Goal: Navigation & Orientation: Find specific page/section

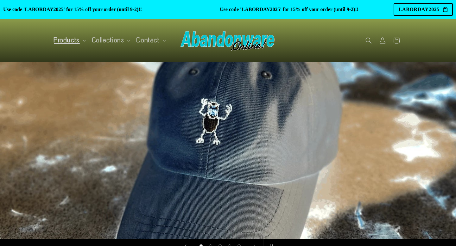
click at [60, 38] on span "Products" at bounding box center [67, 40] width 26 height 6
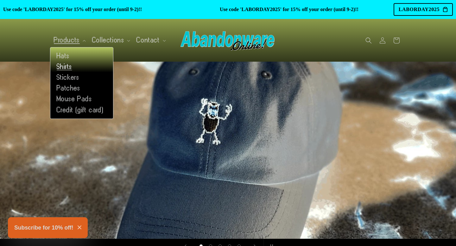
click at [65, 67] on link "Shirts" at bounding box center [81, 66] width 63 height 11
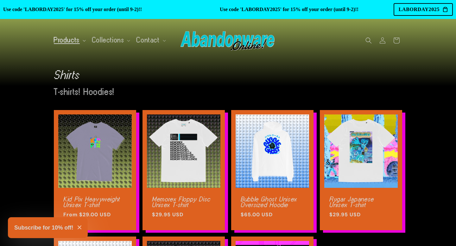
click at [68, 39] on span "Products" at bounding box center [67, 40] width 26 height 6
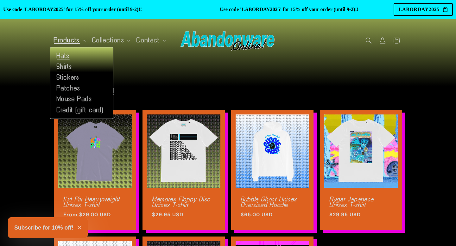
click at [65, 57] on link "Hats" at bounding box center [81, 56] width 63 height 11
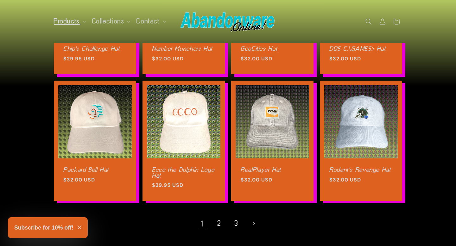
scroll to position [411, 0]
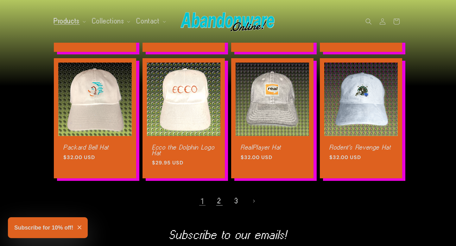
click at [217, 201] on link "2" at bounding box center [219, 201] width 14 height 14
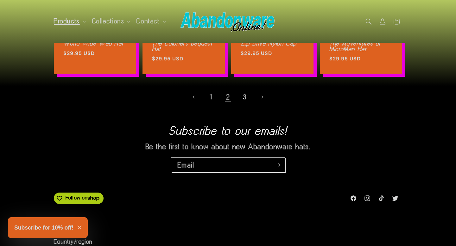
scroll to position [500, 0]
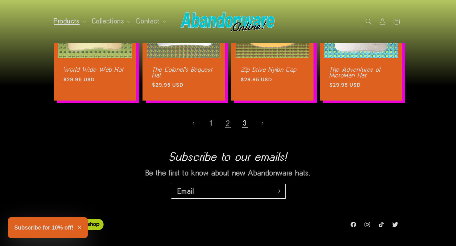
click at [242, 122] on link "3" at bounding box center [245, 123] width 14 height 14
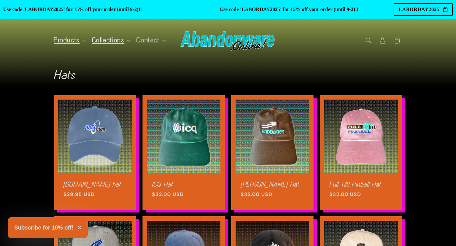
click at [115, 42] on span "Collections" at bounding box center [108, 40] width 32 height 6
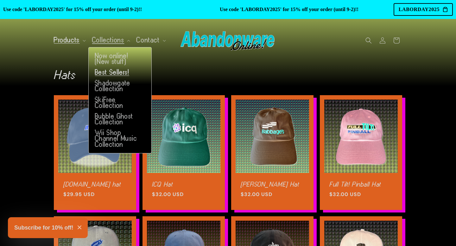
click at [114, 72] on link "Best Sellers!" at bounding box center [120, 72] width 63 height 11
